Goal: Task Accomplishment & Management: Manage account settings

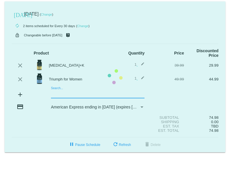
click at [62, 96] on mat-card "[DATE] [DATE] ( Change ) autorenew 2 items scheduled for Every 30 days ( Change…" at bounding box center [115, 76] width 221 height 151
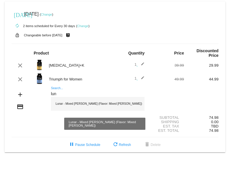
type input "lun"
click at [76, 104] on div "Lunar - Mixed [PERSON_NAME] (Flavor: Mixed [PERSON_NAME])" at bounding box center [98, 104] width 94 height 14
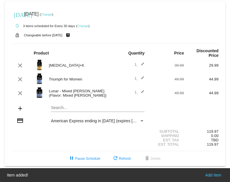
click at [73, 109] on mat-card "[DATE] [DATE] ( Change ) autorenew 3 items scheduled for Every 30 days ( Change…" at bounding box center [115, 83] width 221 height 165
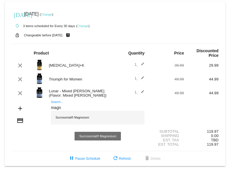
type input "magn"
click at [73, 120] on div "Sucrosomial® Magnesium" at bounding box center [98, 118] width 94 height 14
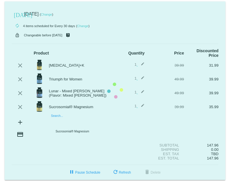
click at [73, 120] on mat-card "[DATE] [DATE] ( Change ) autorenew 4 items scheduled for Every 30 days ( Change…" at bounding box center [115, 90] width 221 height 179
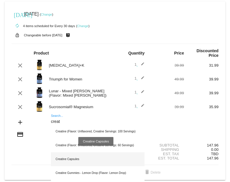
type input "creat"
click at [73, 156] on div "Creatine Capsules" at bounding box center [98, 159] width 94 height 14
